Goal: Task Accomplishment & Management: Complete application form

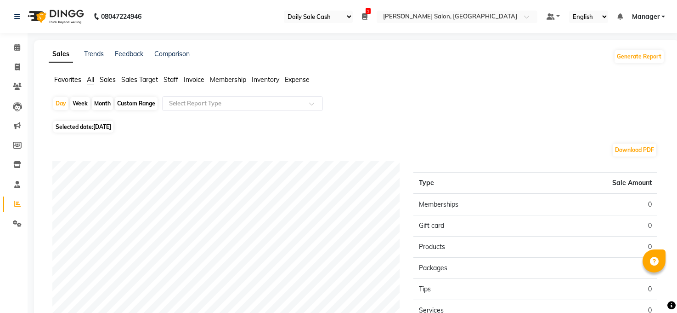
select select "35"
click at [13, 67] on span at bounding box center [17, 67] width 16 height 11
select select "service"
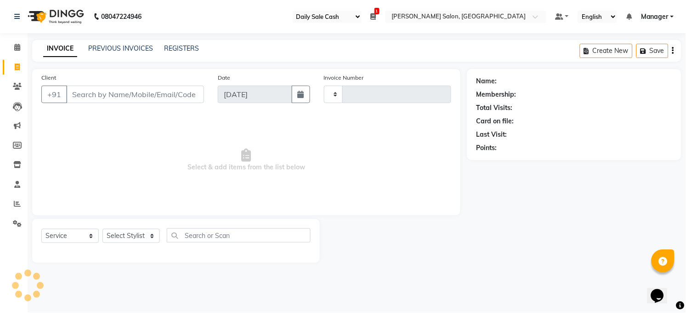
type input "3255"
select select "5748"
click at [141, 230] on select "Select Stylist [PERSON_NAME] [PERSON_NAME] [PERSON_NAME] COUNTER Manager [PERSO…" at bounding box center [130, 235] width 57 height 14
select select "61426"
click at [102, 229] on select "Select Stylist [PERSON_NAME] [PERSON_NAME] [PERSON_NAME] COUNTER Manager [PERSO…" at bounding box center [130, 235] width 57 height 14
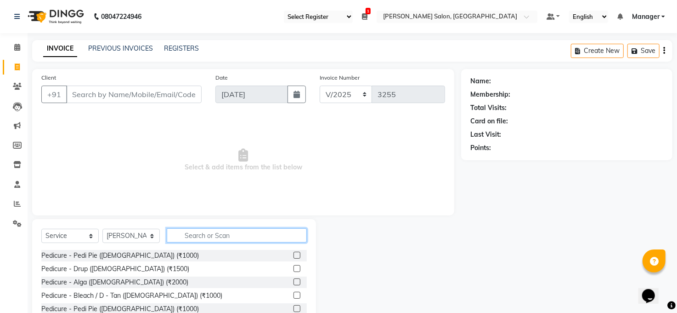
click at [190, 231] on input "text" at bounding box center [237, 235] width 140 height 14
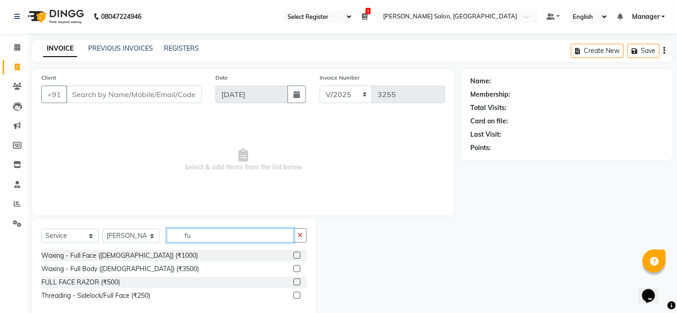
type input "f"
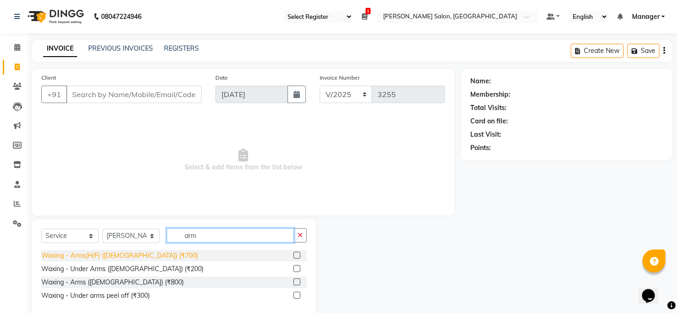
type input "arm"
click at [117, 258] on div "Waxing - Arms(H/F) ([DEMOGRAPHIC_DATA]) (₹700)" at bounding box center [119, 255] width 157 height 10
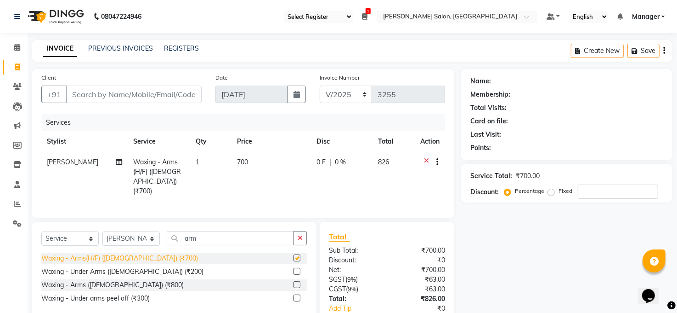
checkbox input "false"
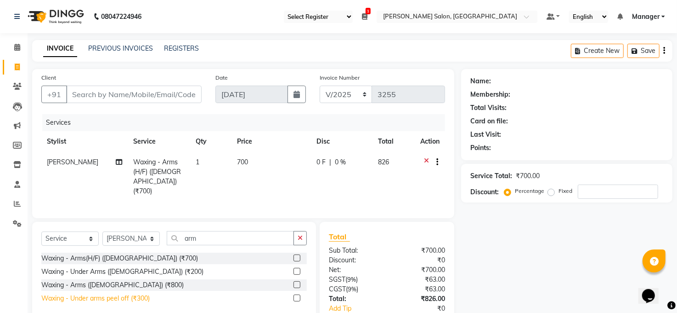
click at [111, 300] on div "Waxing - Under arms peel off (₹300)" at bounding box center [95, 298] width 108 height 10
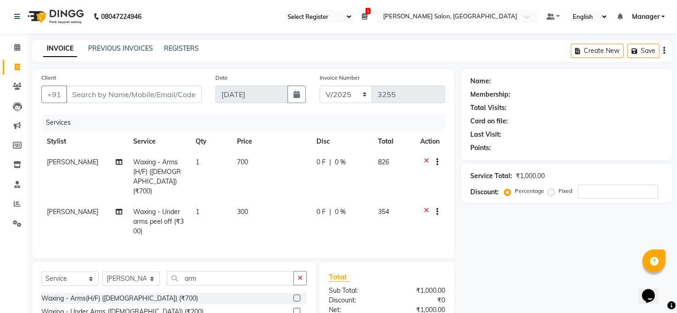
checkbox input "false"
click at [219, 273] on input "arm" at bounding box center [230, 278] width 127 height 14
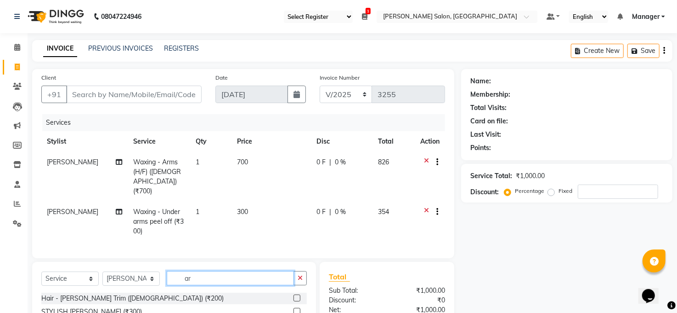
type input "a"
type input "upp"
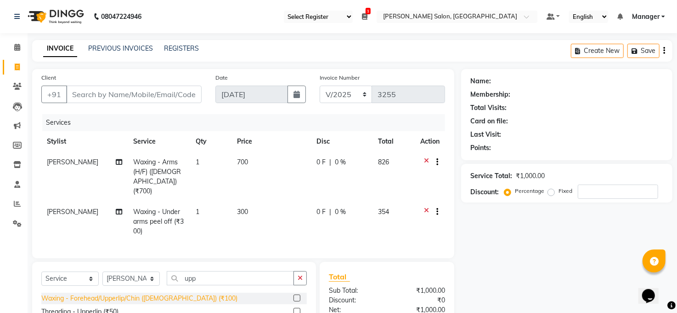
click at [174, 293] on div "Waxing - Forehead/Upperlip/Chin ([DEMOGRAPHIC_DATA]) (₹100)" at bounding box center [139, 298] width 196 height 10
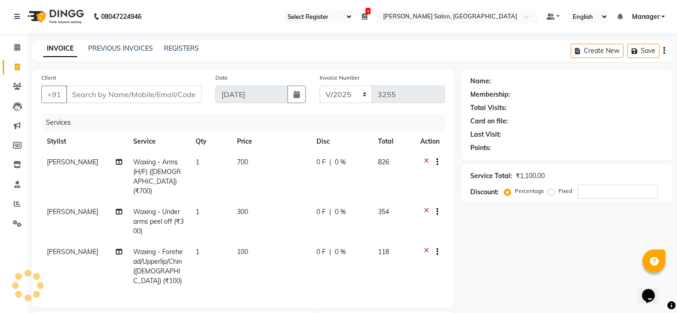
checkbox input "false"
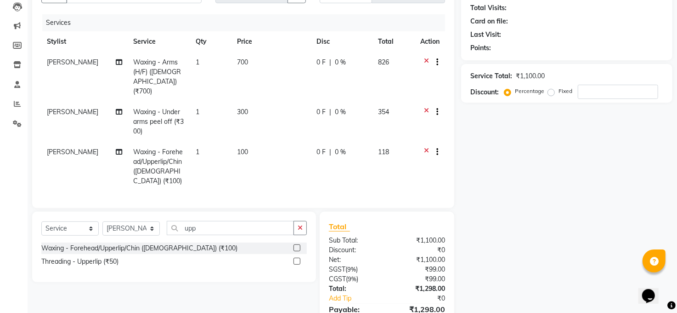
scroll to position [137, 0]
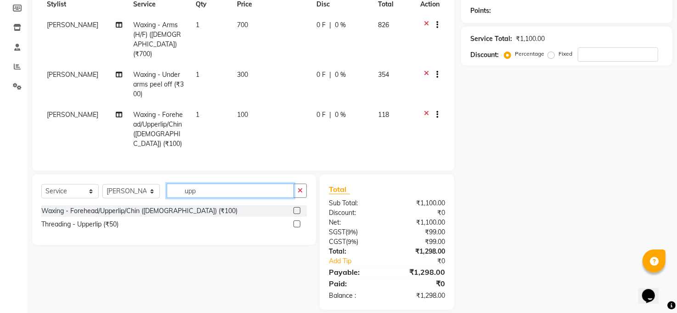
click at [213, 183] on input "upp" at bounding box center [230, 190] width 127 height 14
type input "u"
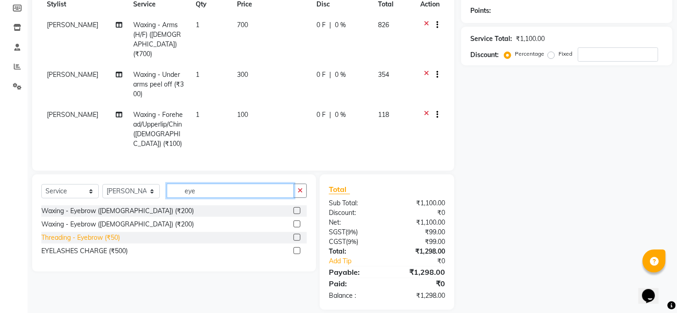
type input "eye"
click at [78, 233] on div "Threading - Eyebrow (₹50)" at bounding box center [80, 238] width 79 height 10
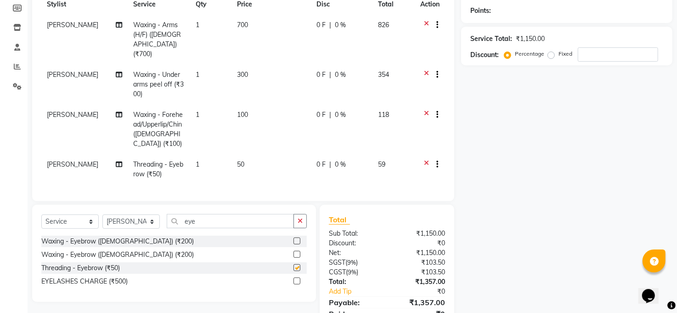
checkbox input "false"
click at [240, 214] on input "eye" at bounding box center [230, 221] width 127 height 14
type input "e"
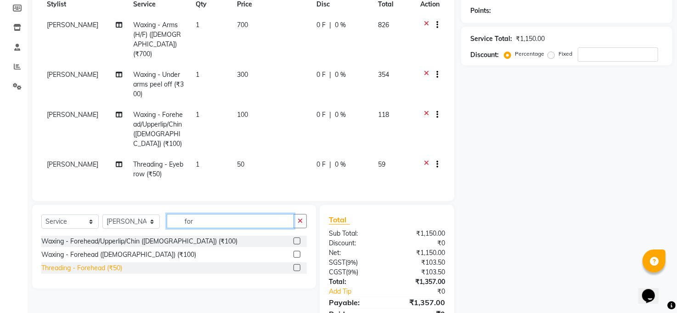
type input "for"
click at [102, 263] on div "Threading - Forehead (₹50)" at bounding box center [81, 268] width 81 height 10
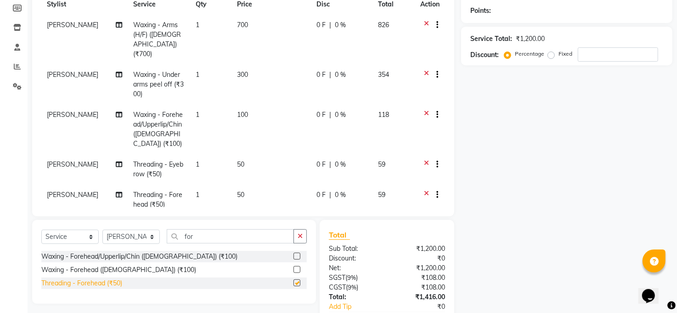
checkbox input "false"
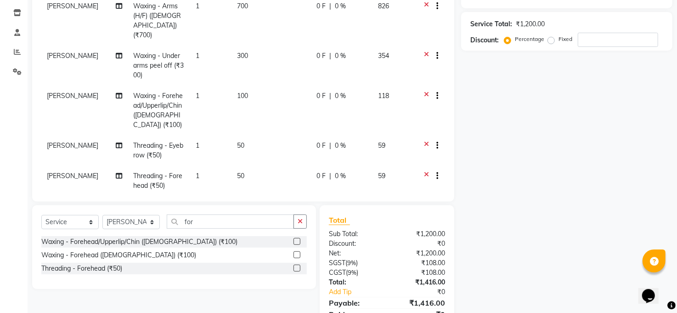
scroll to position [193, 0]
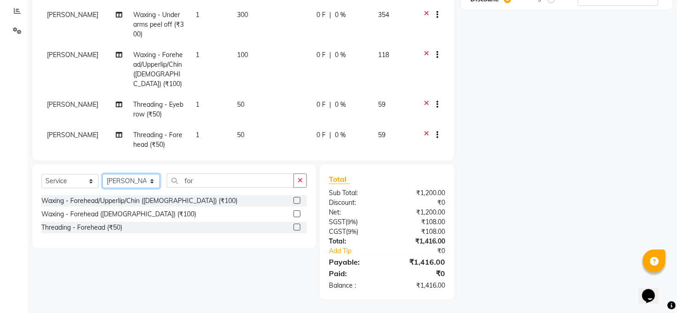
click at [116, 184] on select "Select Stylist [PERSON_NAME] [PERSON_NAME] [PERSON_NAME] COUNTER Manager [PERSO…" at bounding box center [130, 181] width 57 height 14
select select "40972"
click at [102, 174] on select "Select Stylist [PERSON_NAME] [PERSON_NAME] [PERSON_NAME] COUNTER Manager [PERSO…" at bounding box center [130, 181] width 57 height 14
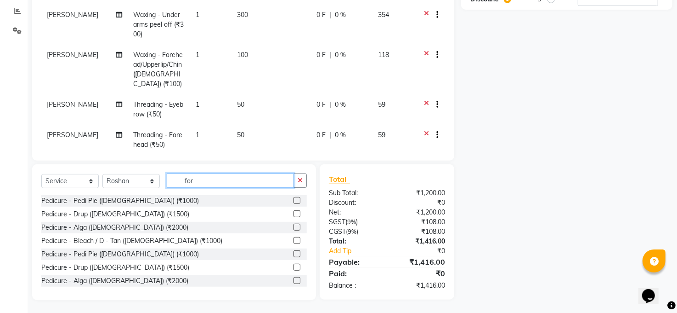
click at [205, 181] on input "for" at bounding box center [230, 180] width 127 height 14
type input "f"
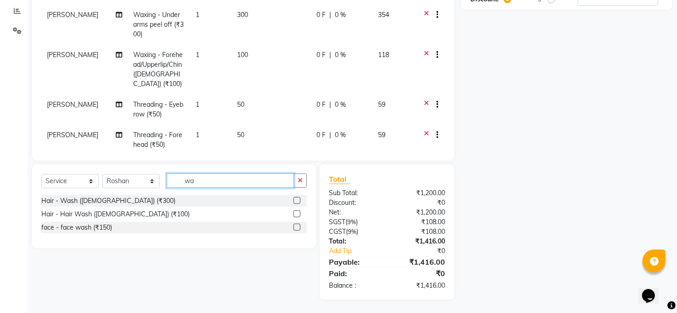
type input "w"
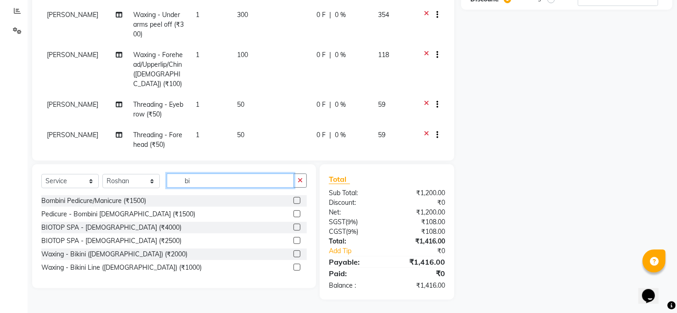
type input "b"
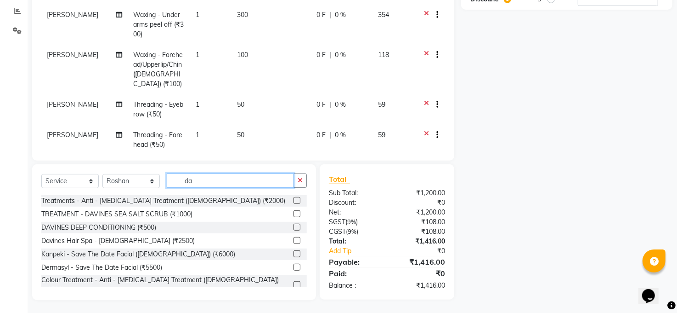
type input "d"
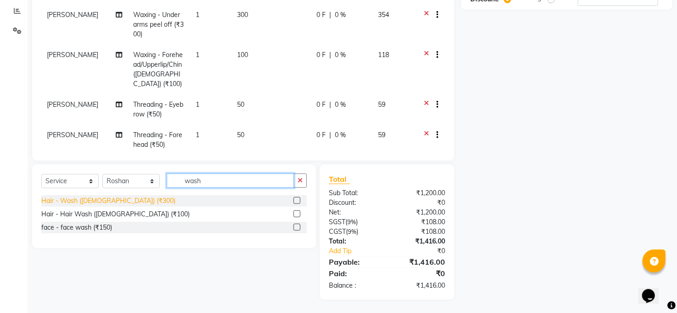
type input "wash"
click at [91, 204] on div "Hair - Wash ([DEMOGRAPHIC_DATA]) (₹300)" at bounding box center [108, 201] width 134 height 10
checkbox input "false"
click at [212, 181] on input "wash" at bounding box center [230, 180] width 127 height 14
type input "w"
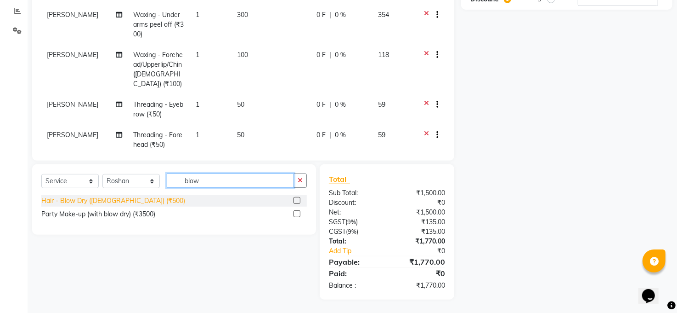
type input "blow"
click at [96, 199] on div "Hair - Blow Dry ([DEMOGRAPHIC_DATA]) (₹500)" at bounding box center [113, 201] width 144 height 10
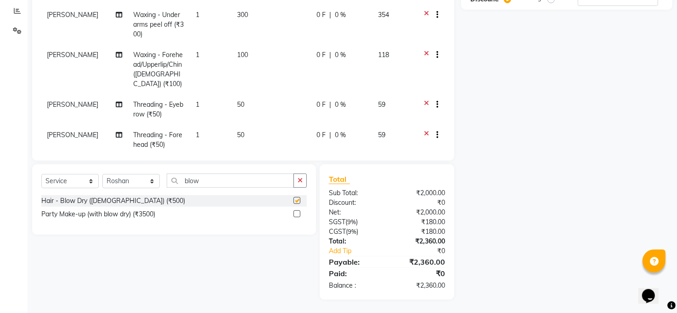
checkbox input "false"
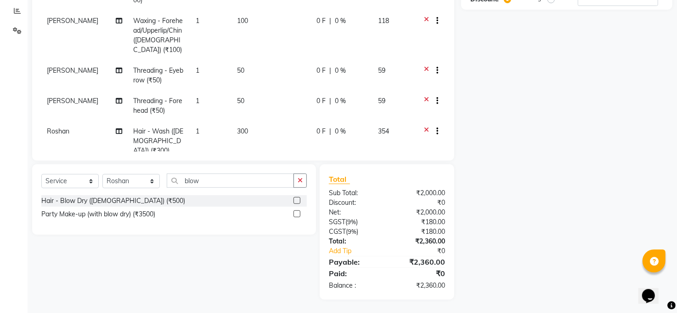
scroll to position [65, 0]
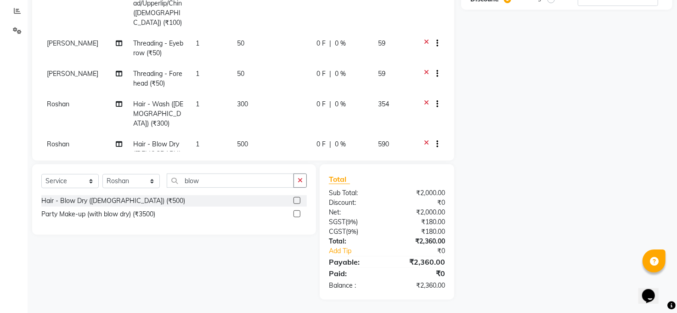
click at [240, 100] on span "300" at bounding box center [242, 104] width 11 height 8
select select "40972"
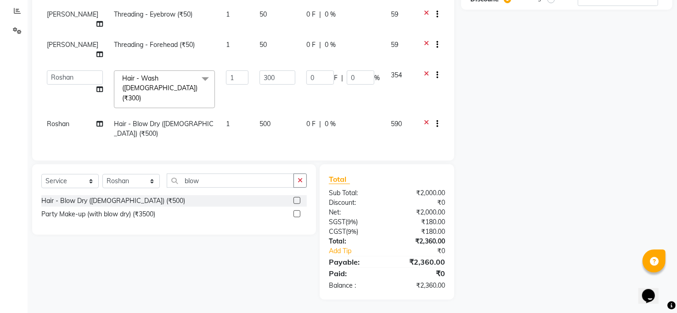
scroll to position [21, 0]
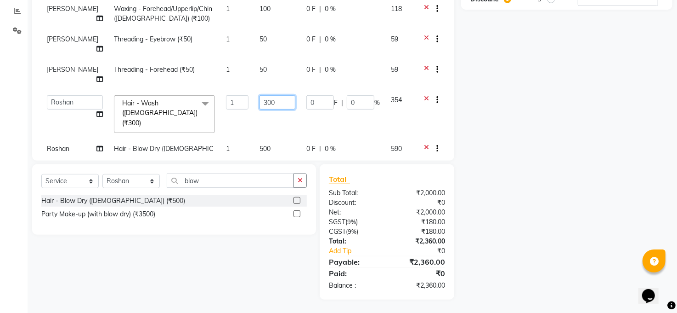
click at [261, 95] on input "300" at bounding box center [278, 102] width 36 height 14
type input "3"
type input "500"
click at [207, 264] on div "Select Service Product Membership Package Voucher Prepaid Gift Card Select Styl…" at bounding box center [170, 231] width 291 height 135
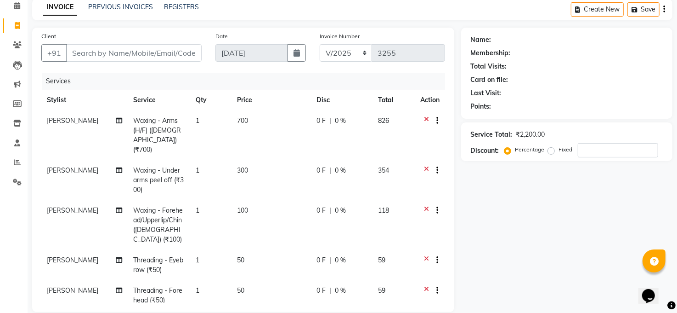
scroll to position [0, 0]
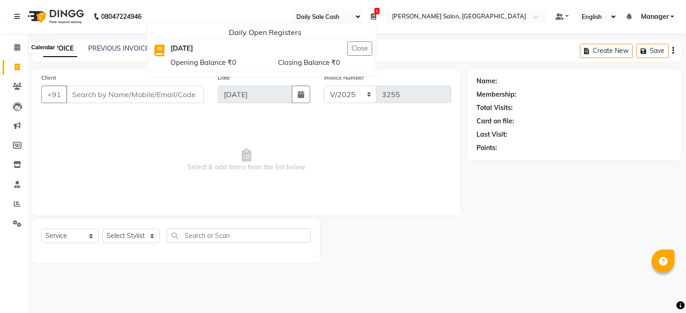
select select "35"
select select "5748"
select select "service"
click at [19, 45] on icon at bounding box center [17, 47] width 6 height 7
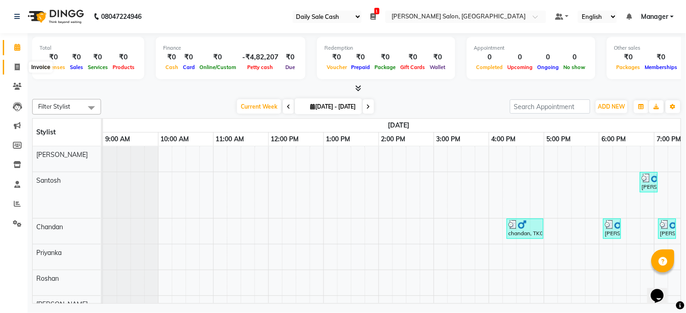
click at [15, 64] on icon at bounding box center [17, 66] width 5 height 7
select select "5748"
select select "service"
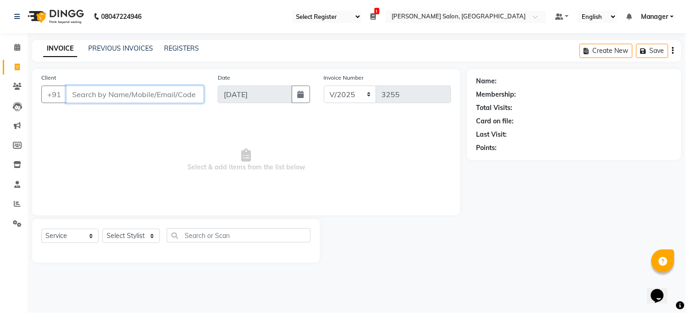
click at [119, 93] on input "Client" at bounding box center [135, 93] width 138 height 17
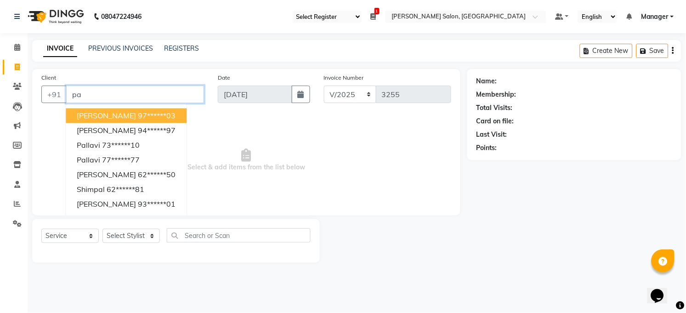
type input "p"
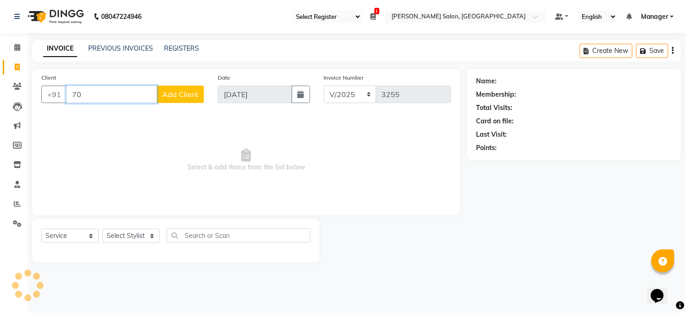
type input "7"
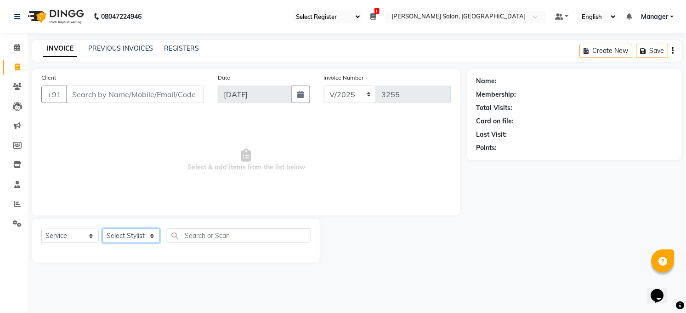
click at [141, 236] on select "Select Stylist [PERSON_NAME] [PERSON_NAME] [PERSON_NAME] COUNTER Manager [PERSO…" at bounding box center [130, 235] width 57 height 14
select select "61426"
click at [102, 229] on select "Select Stylist [PERSON_NAME] [PERSON_NAME] [PERSON_NAME] COUNTER Manager [PERSO…" at bounding box center [130, 235] width 57 height 14
